Goal: Entertainment & Leisure: Consume media (video, audio)

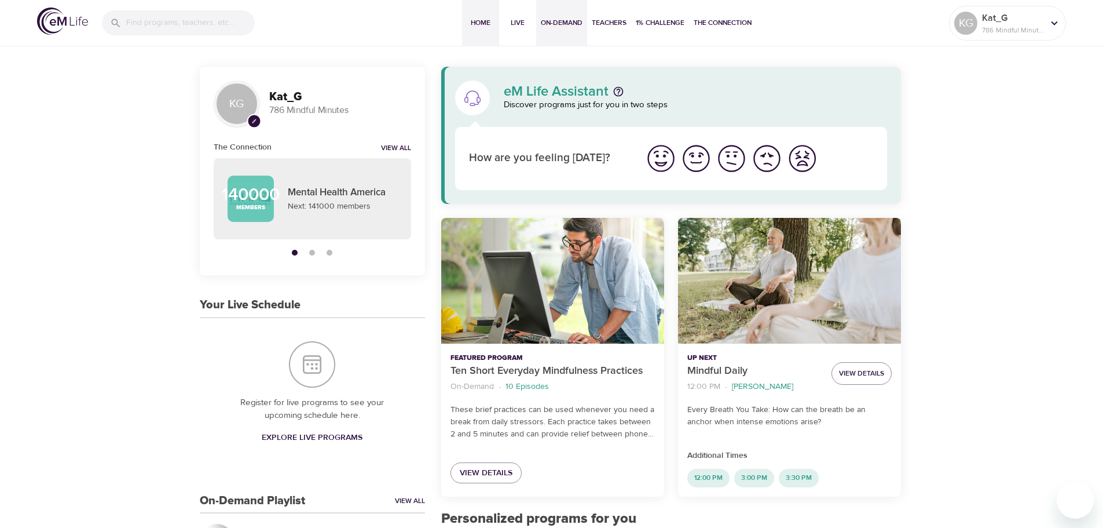
click at [569, 30] on button "On-Demand" at bounding box center [561, 23] width 51 height 46
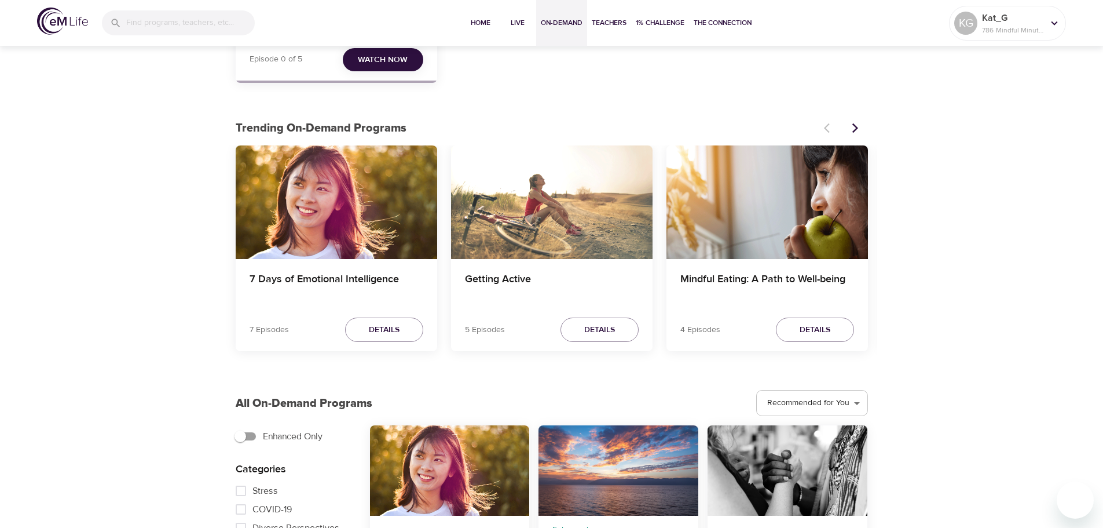
scroll to position [290, 0]
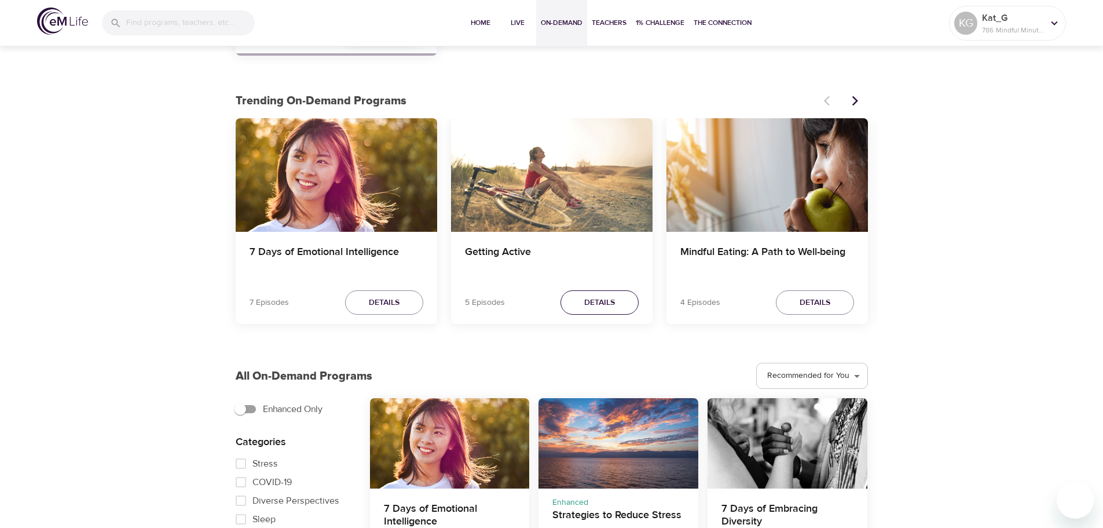
click at [598, 302] on span "Details" at bounding box center [599, 302] width 31 height 14
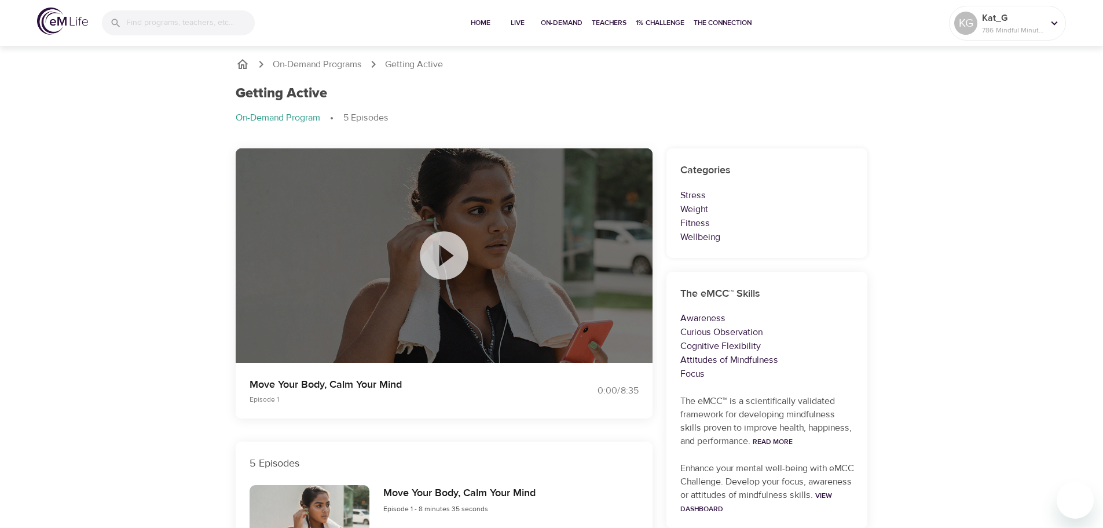
click at [286, 120] on p "On-Demand Program" at bounding box center [278, 117] width 85 height 13
click at [309, 64] on p "On-Demand Programs" at bounding box center [317, 64] width 89 height 13
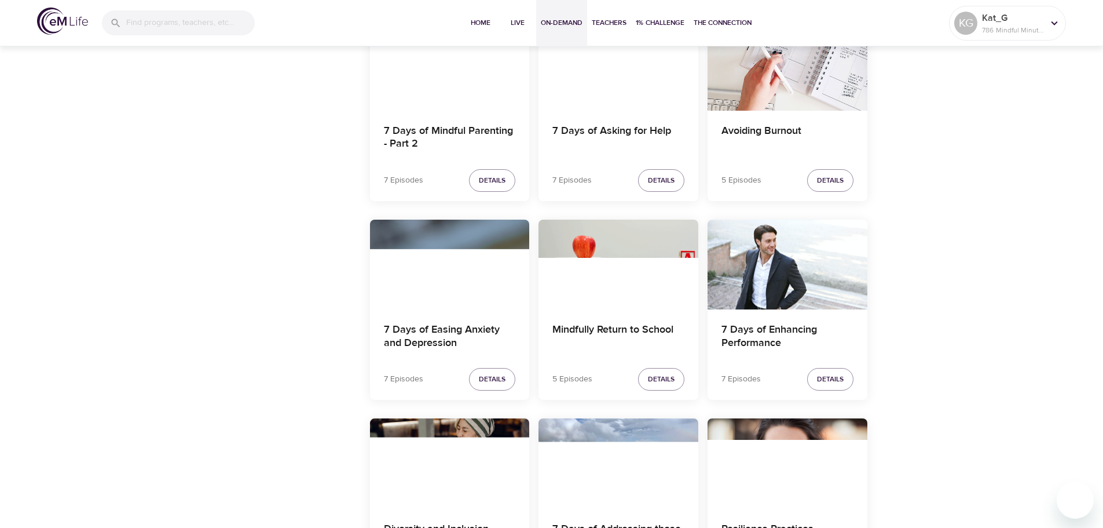
scroll to position [1274, 0]
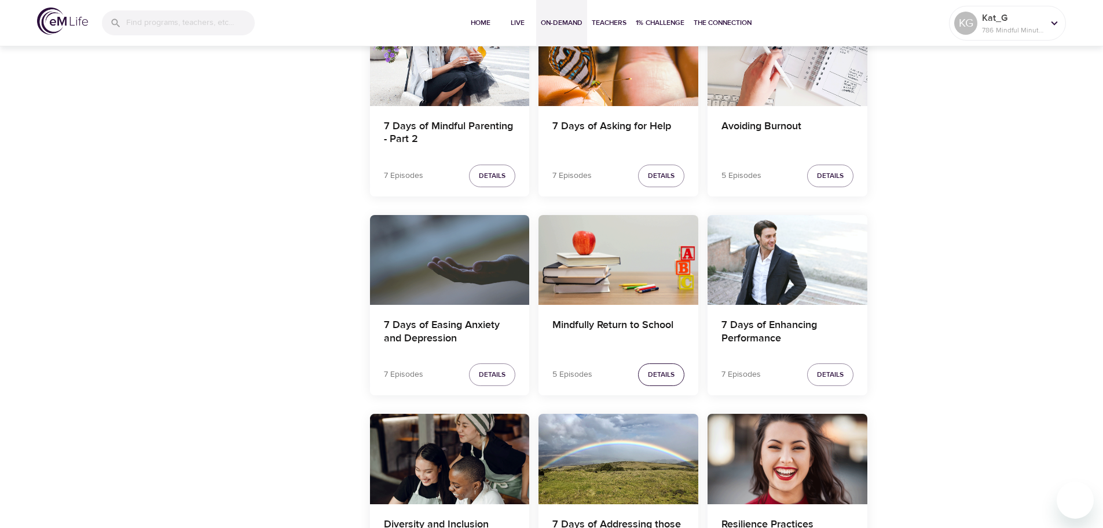
click at [660, 372] on span "Details" at bounding box center [661, 374] width 27 height 12
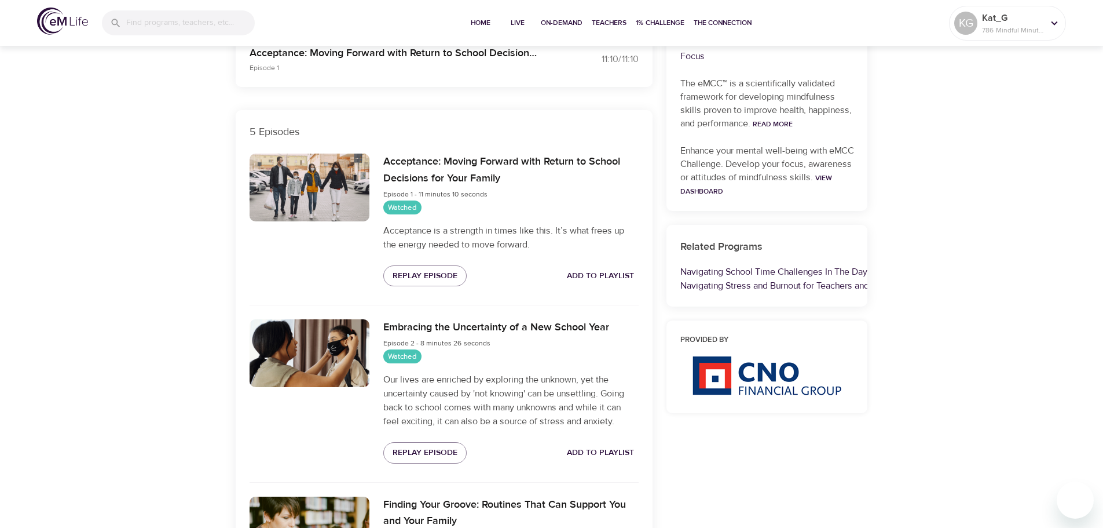
scroll to position [229, 0]
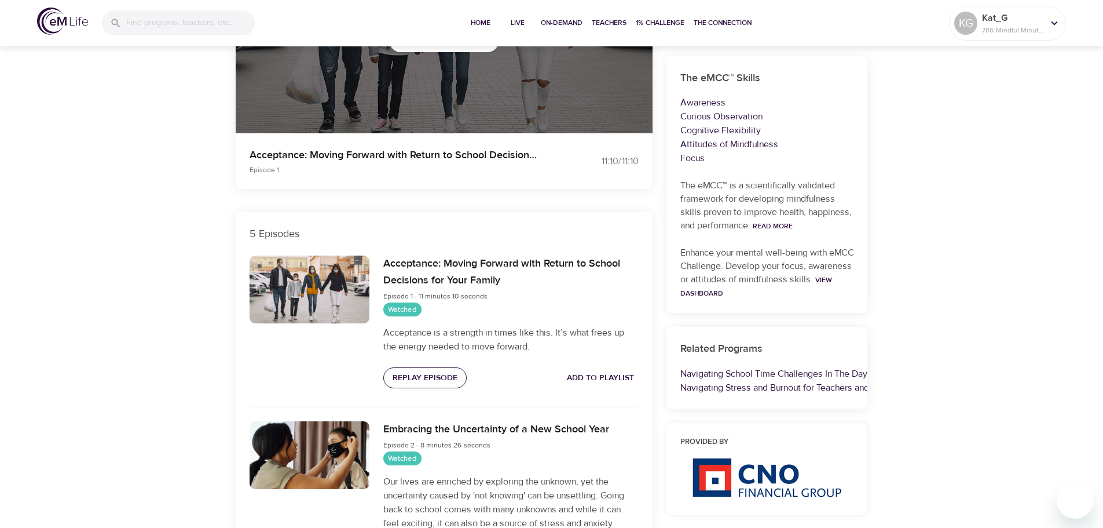
click at [427, 372] on span "Replay Episode" at bounding box center [425, 378] width 65 height 14
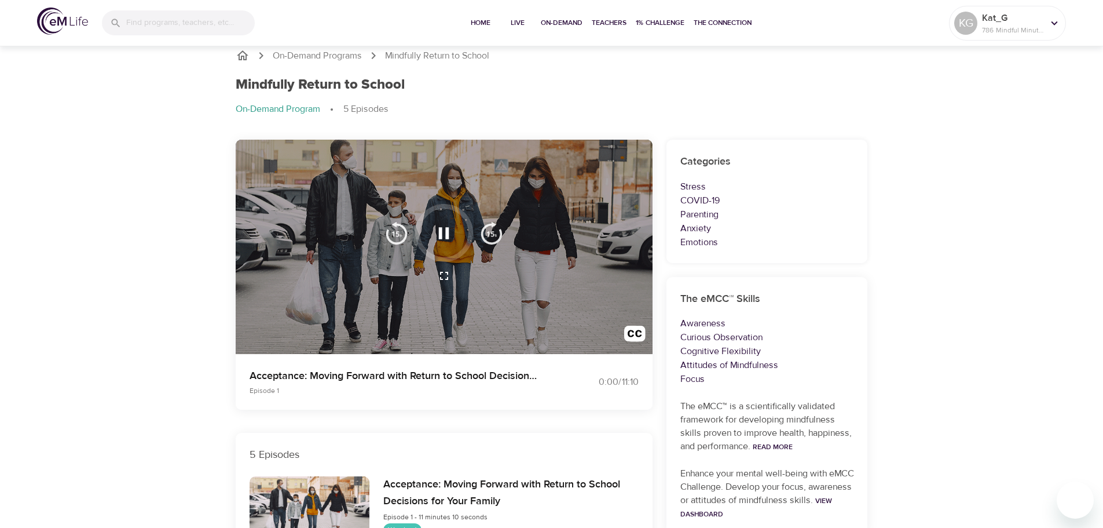
scroll to position [0, 0]
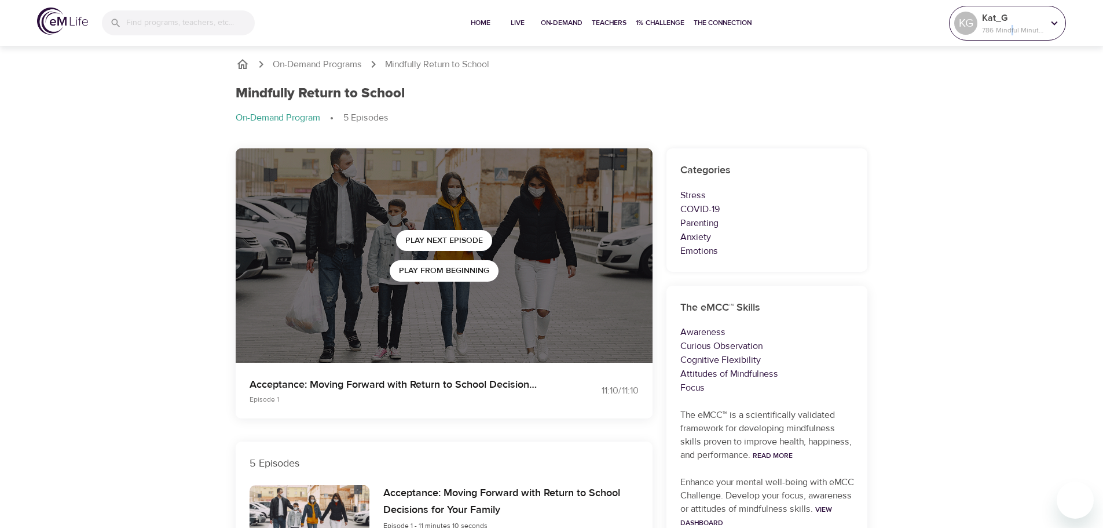
click at [1012, 26] on p "786 Mindful Minutes" at bounding box center [1012, 30] width 61 height 10
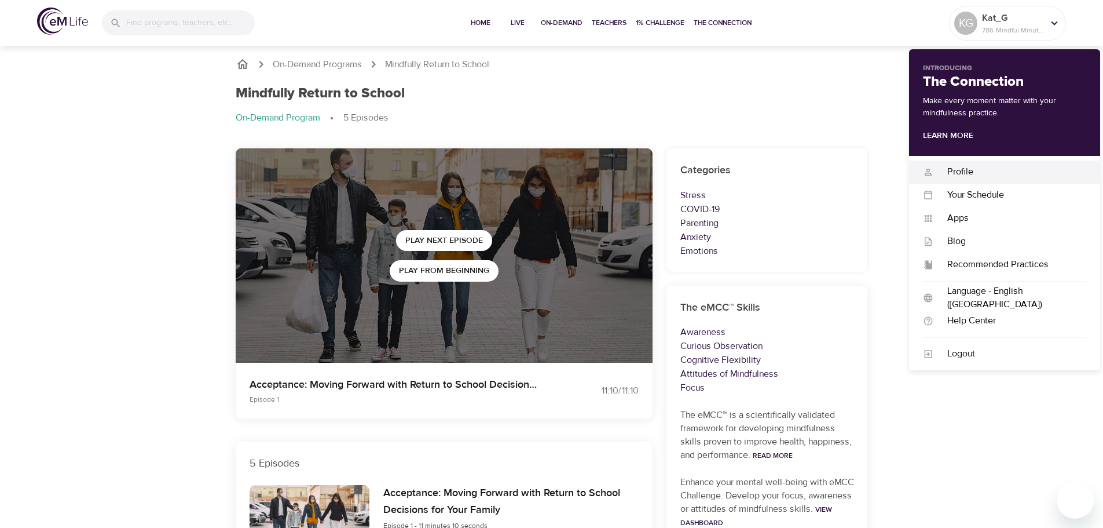
click at [984, 179] on div "Profile Profile" at bounding box center [1004, 171] width 191 height 23
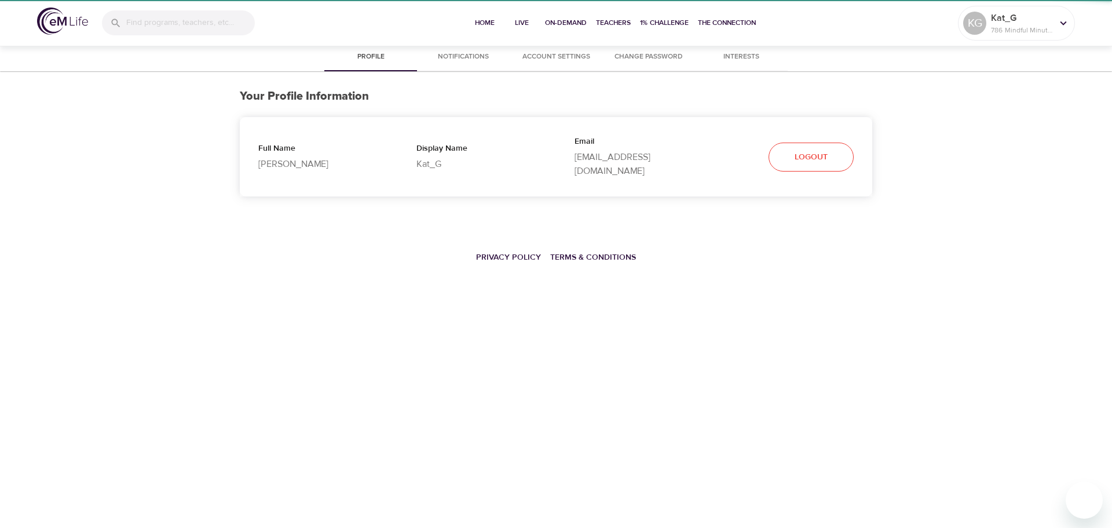
select select "10"
